Goal: Task Accomplishment & Management: Use online tool/utility

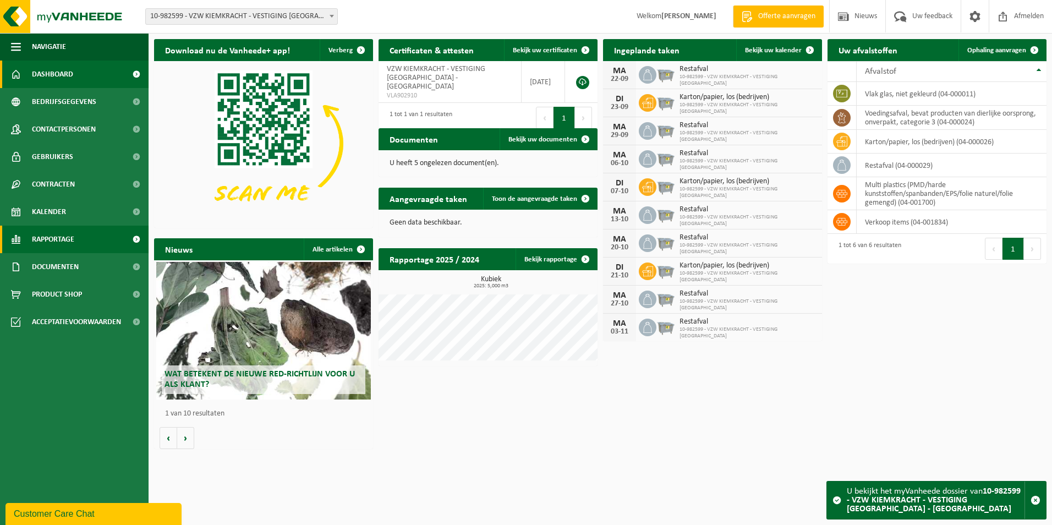
click at [56, 229] on span "Rapportage" at bounding box center [53, 240] width 42 height 28
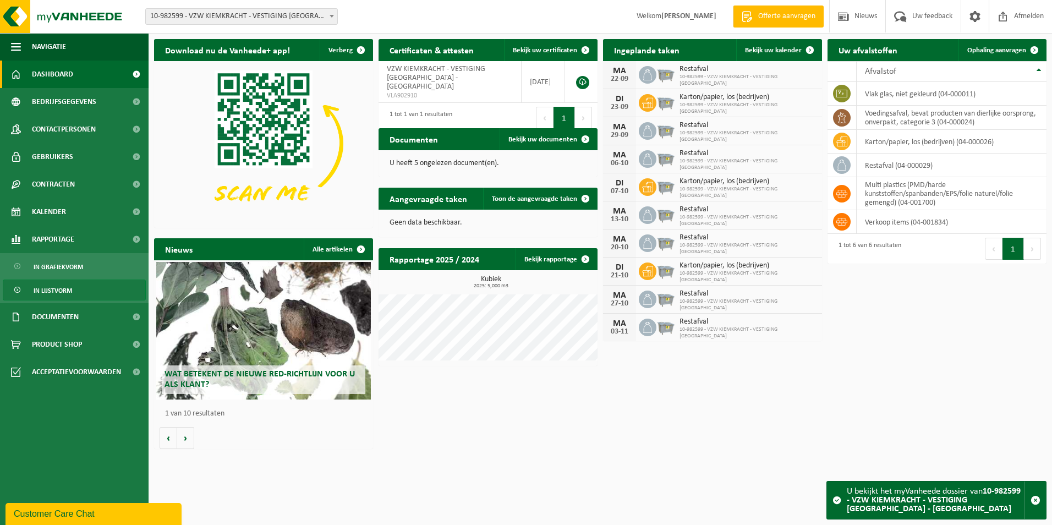
click at [60, 289] on span "In lijstvorm" at bounding box center [53, 290] width 39 height 21
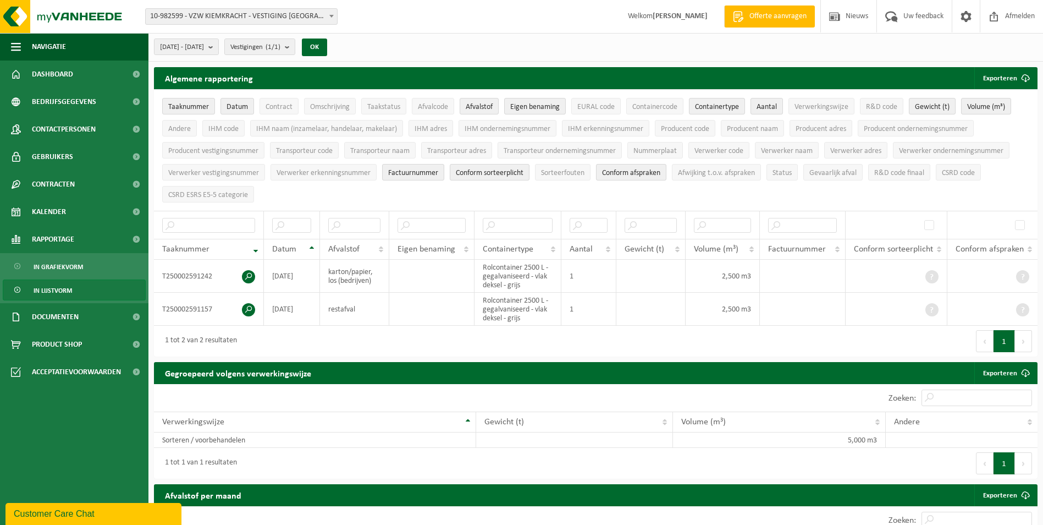
click at [292, 15] on span "10-982599 - VZW KIEMKRACHT - VESTIGING [GEOGRAPHIC_DATA] - [GEOGRAPHIC_DATA]" at bounding box center [241, 16] width 191 height 15
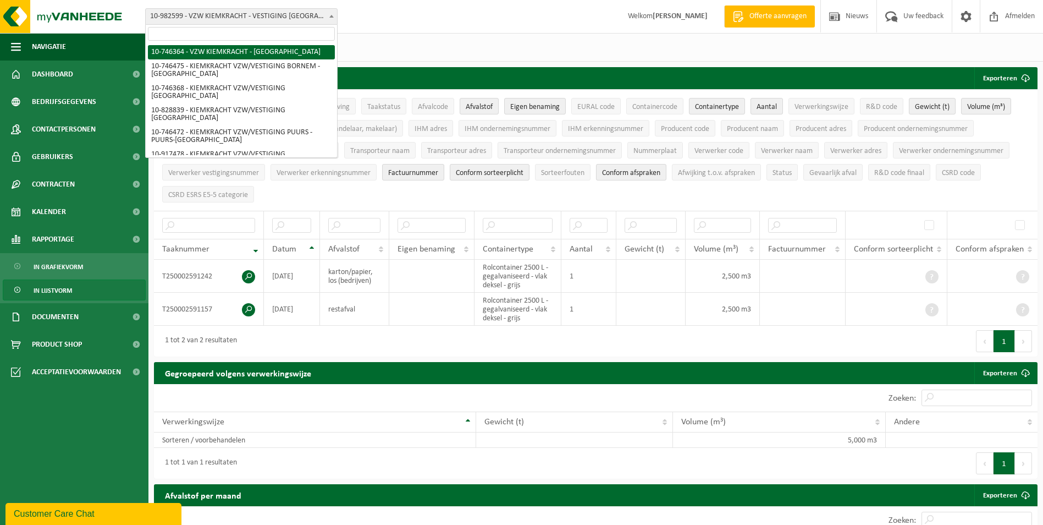
select select "5833"
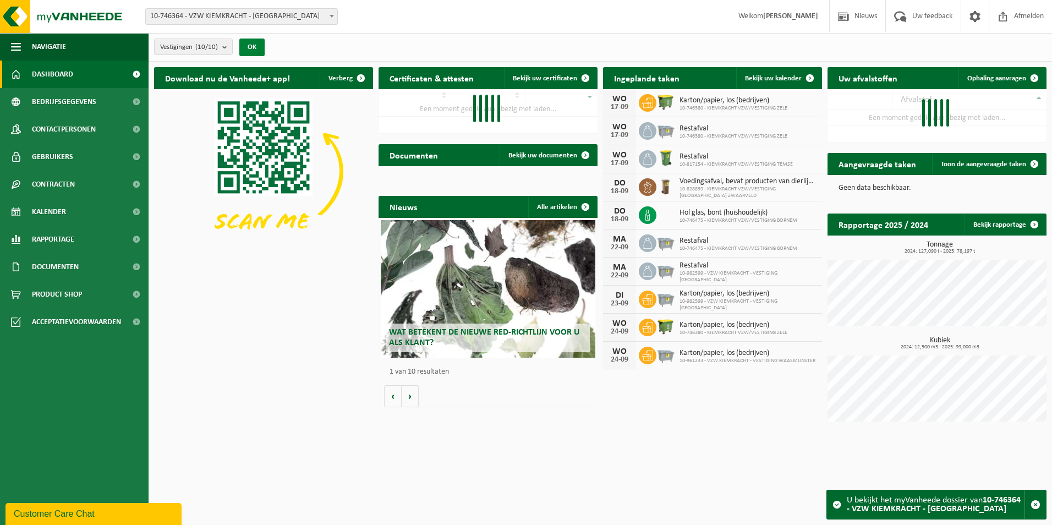
click at [256, 48] on button "OK" at bounding box center [251, 48] width 25 height 18
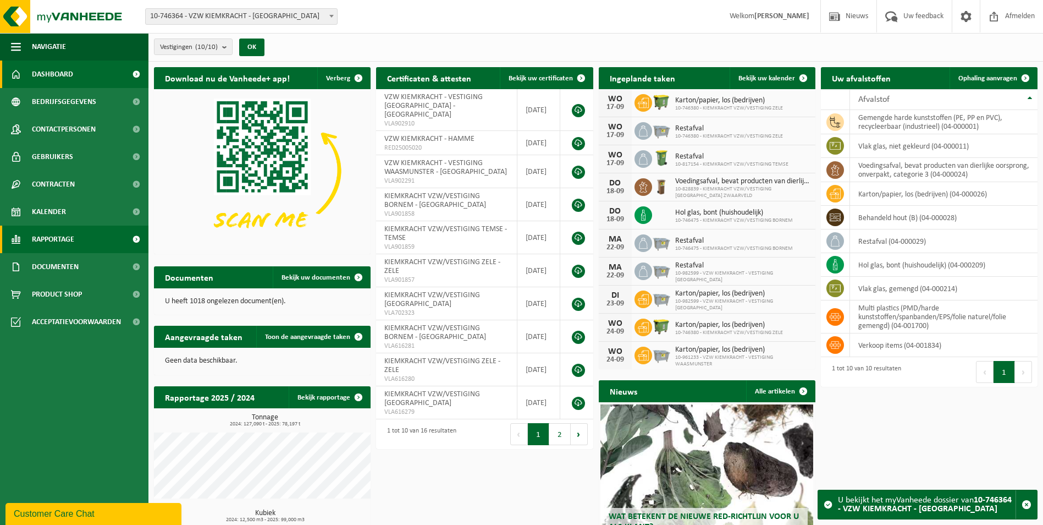
click at [47, 235] on span "Rapportage" at bounding box center [53, 240] width 42 height 28
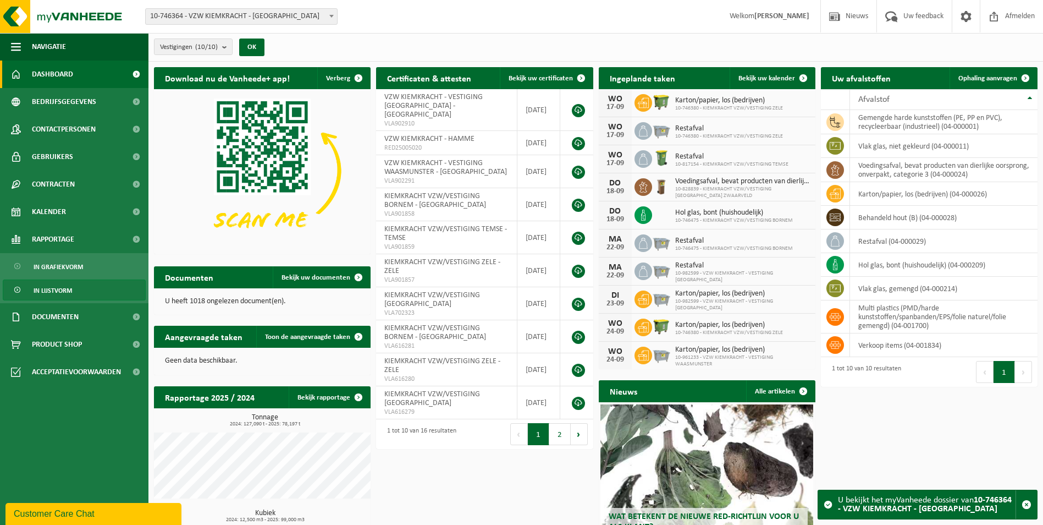
click at [47, 290] on span "In lijstvorm" at bounding box center [53, 290] width 39 height 21
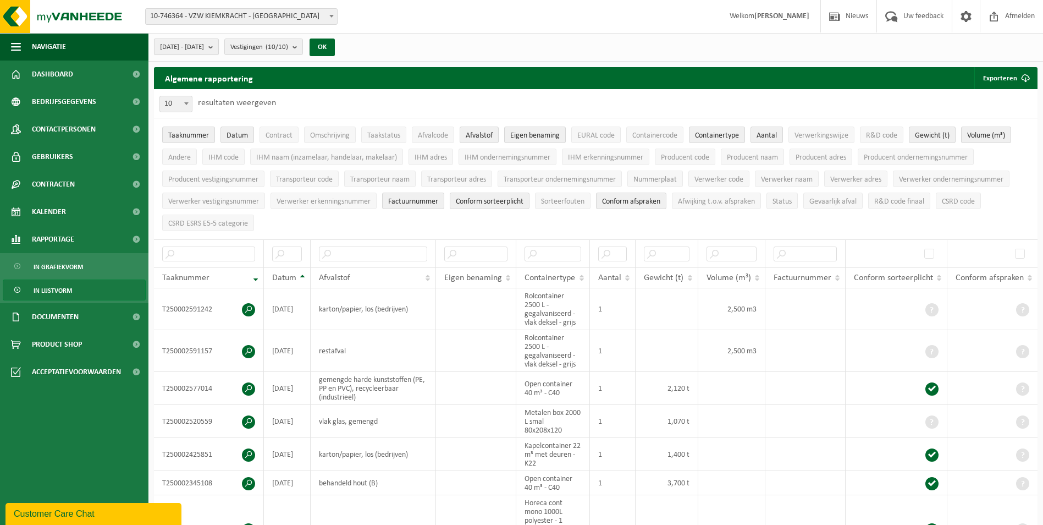
click at [219, 49] on button "[DATE] - [DATE]" at bounding box center [186, 47] width 65 height 17
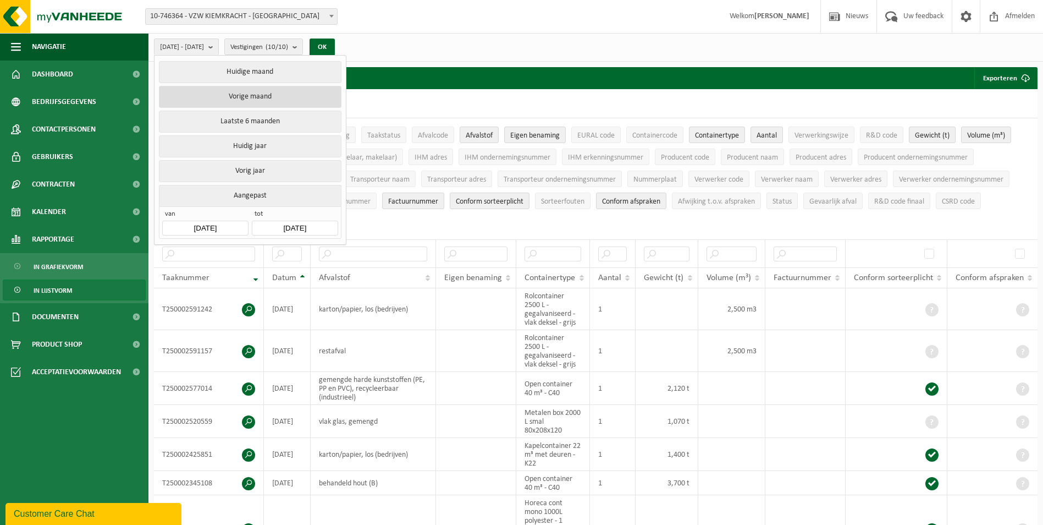
click at [239, 99] on button "Vorige maand" at bounding box center [250, 97] width 182 height 22
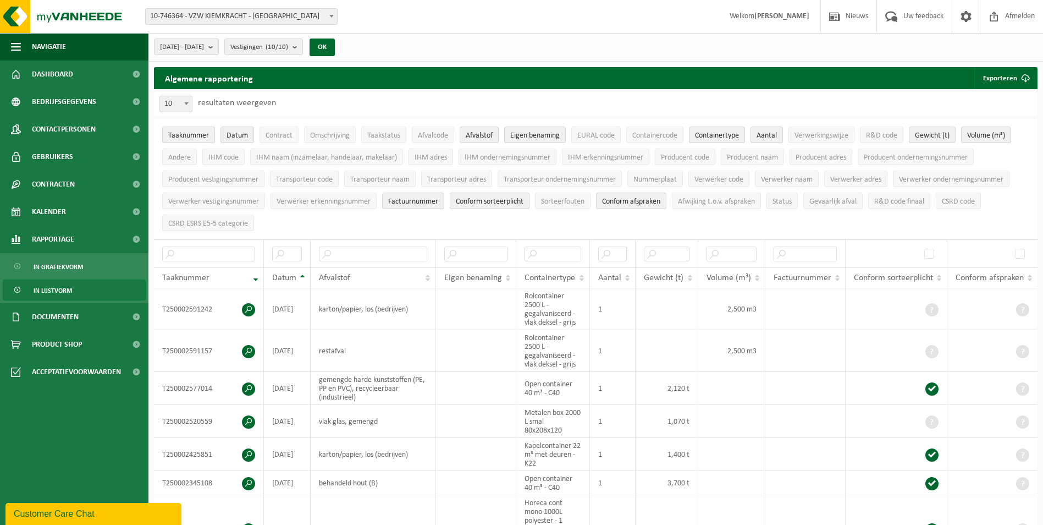
click at [198, 136] on span "Taaknummer" at bounding box center [188, 135] width 41 height 8
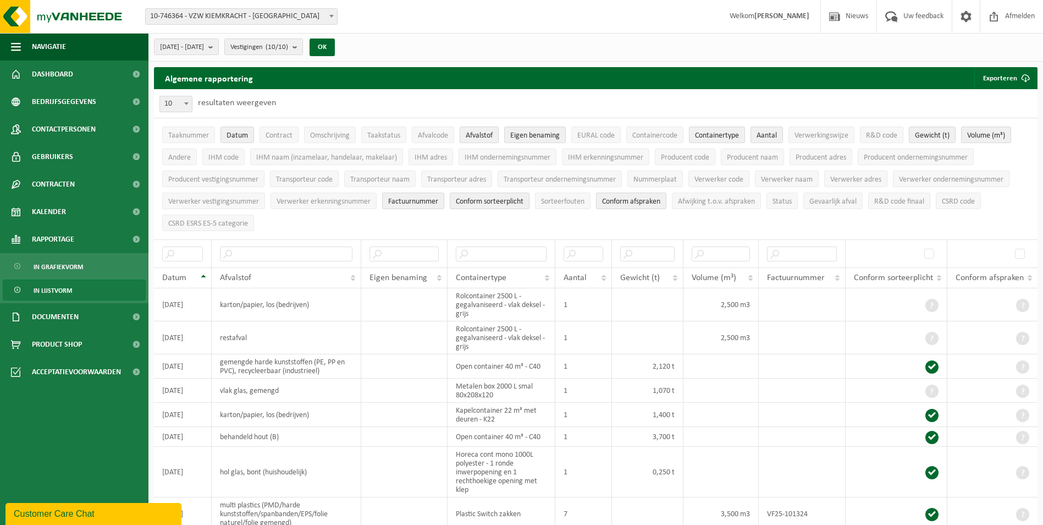
click at [487, 131] on span "Afvalstof" at bounding box center [479, 135] width 27 height 8
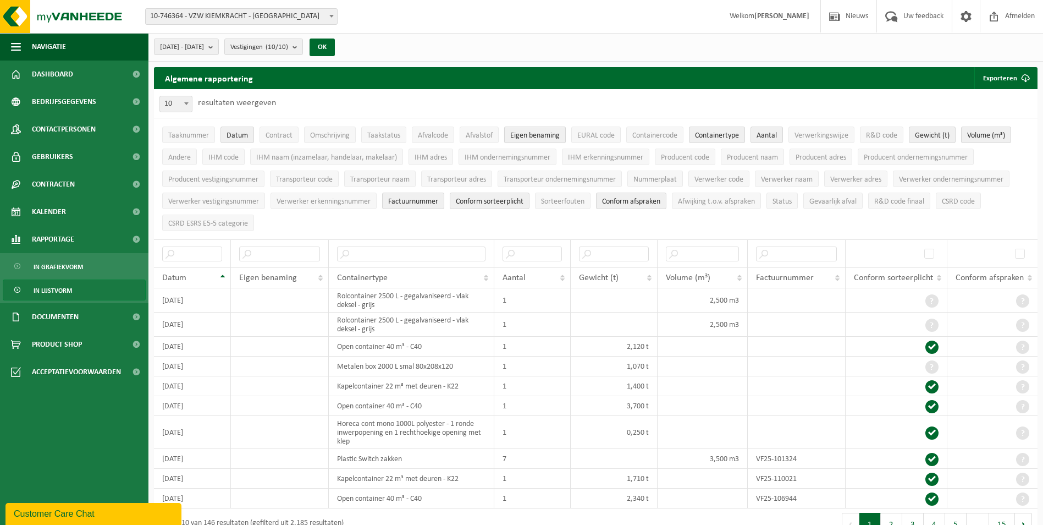
click at [547, 135] on span "Eigen benaming" at bounding box center [535, 135] width 50 height 8
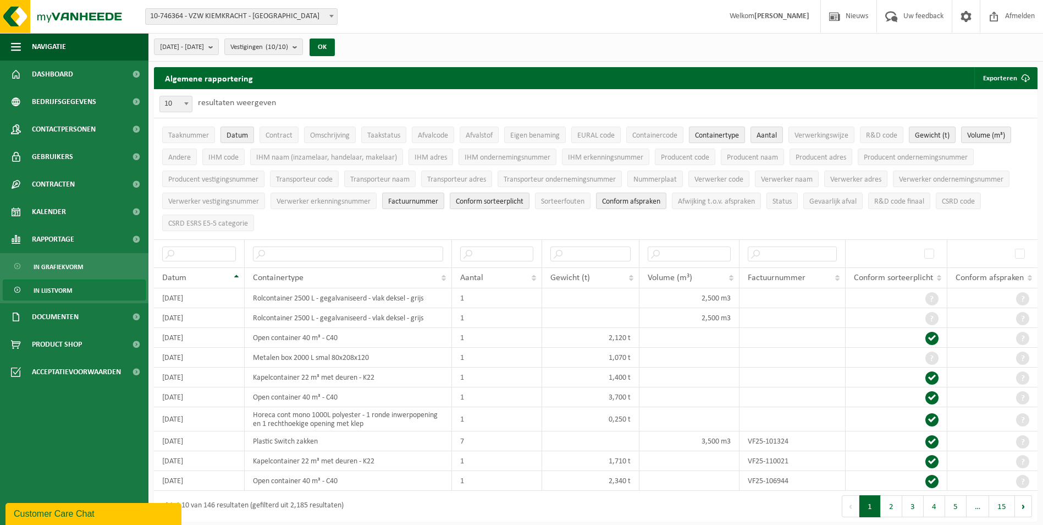
click at [731, 135] on span "Containertype" at bounding box center [717, 135] width 44 height 8
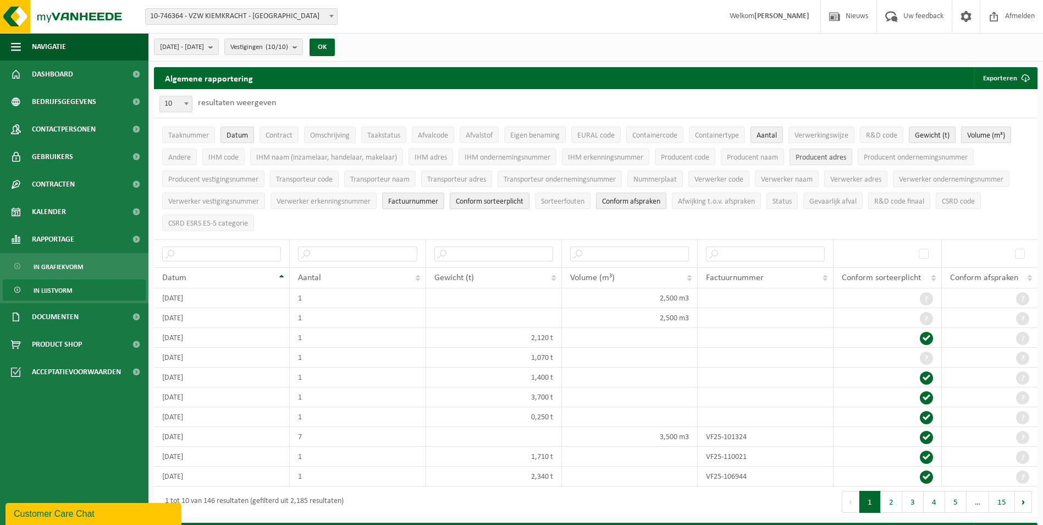
click at [831, 160] on span "Producent adres" at bounding box center [821, 157] width 51 height 8
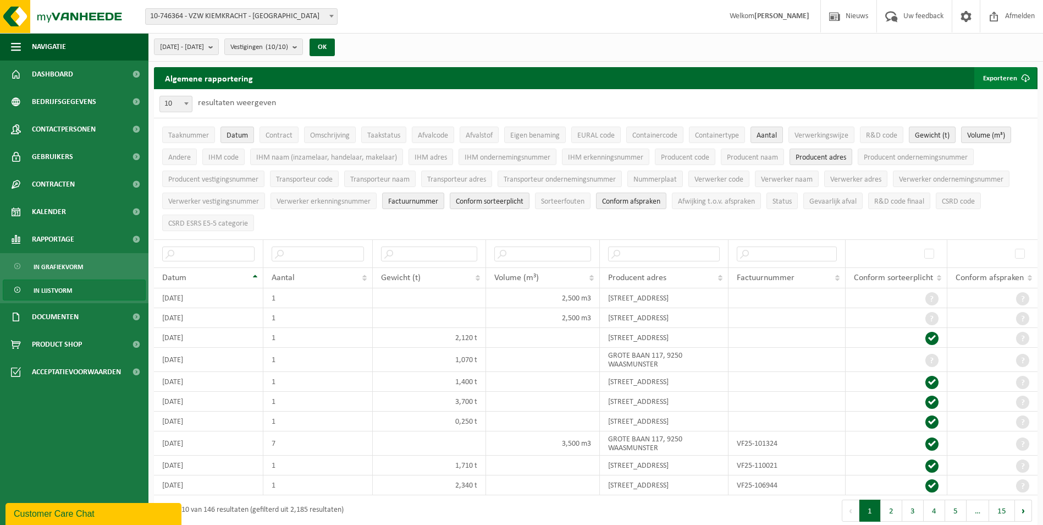
click at [1008, 75] on button "Exporteren" at bounding box center [1006, 78] width 62 height 22
click at [987, 95] on link "Enkel mijn selectie" at bounding box center [987, 100] width 100 height 22
